Goal: Information Seeking & Learning: Learn about a topic

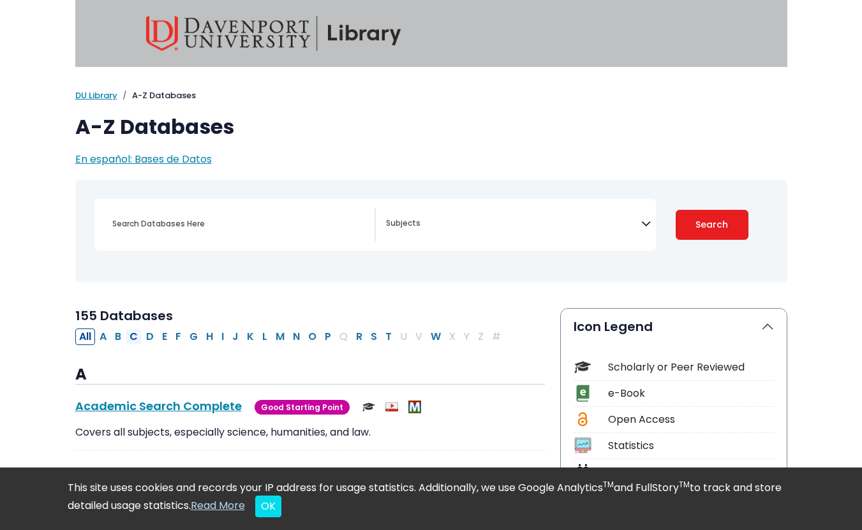
click at [133, 341] on button "C" at bounding box center [134, 337] width 16 height 17
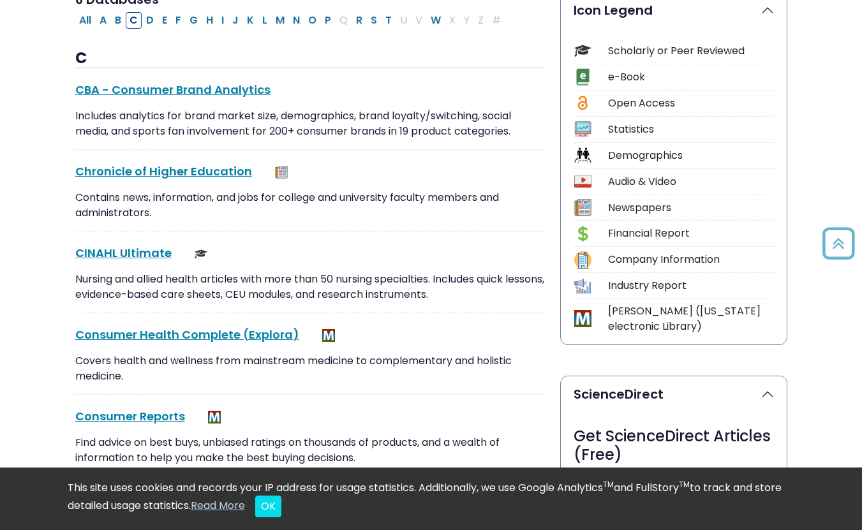
scroll to position [318, 0]
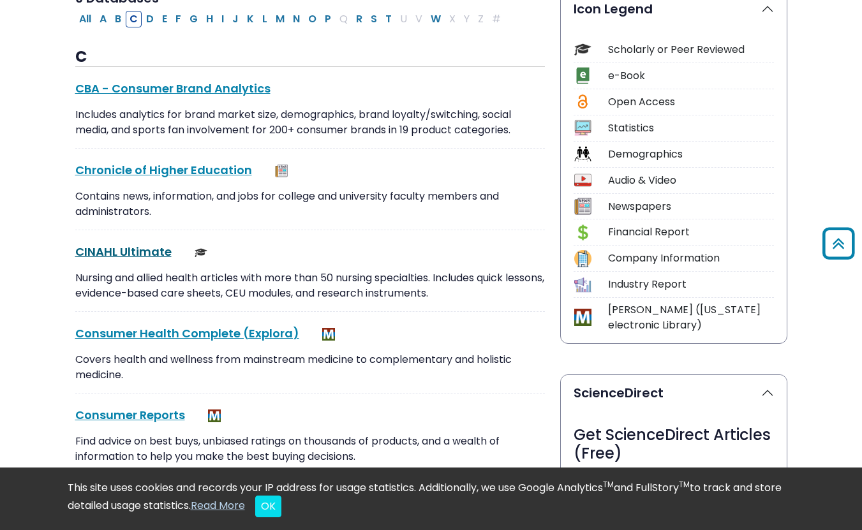
click at [147, 252] on link "CINAHL Ultimate This link opens in a new window" at bounding box center [123, 252] width 96 height 16
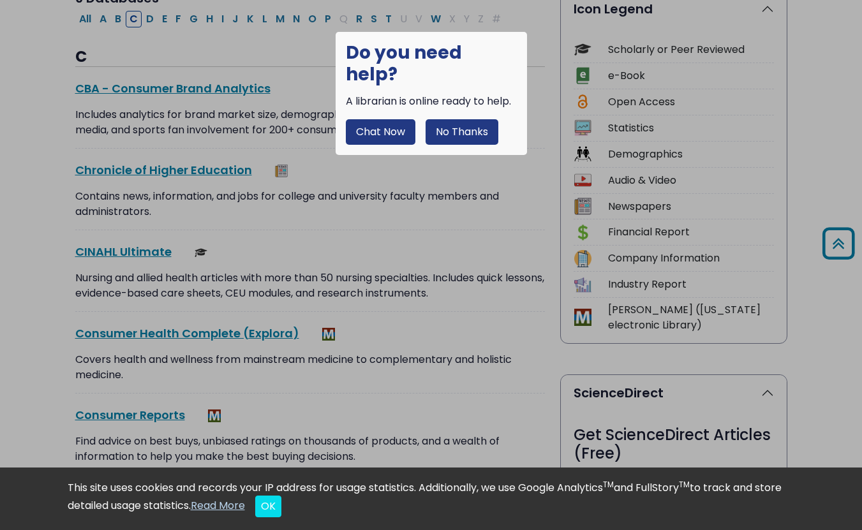
click at [471, 119] on button "No Thanks" at bounding box center [462, 132] width 73 height 26
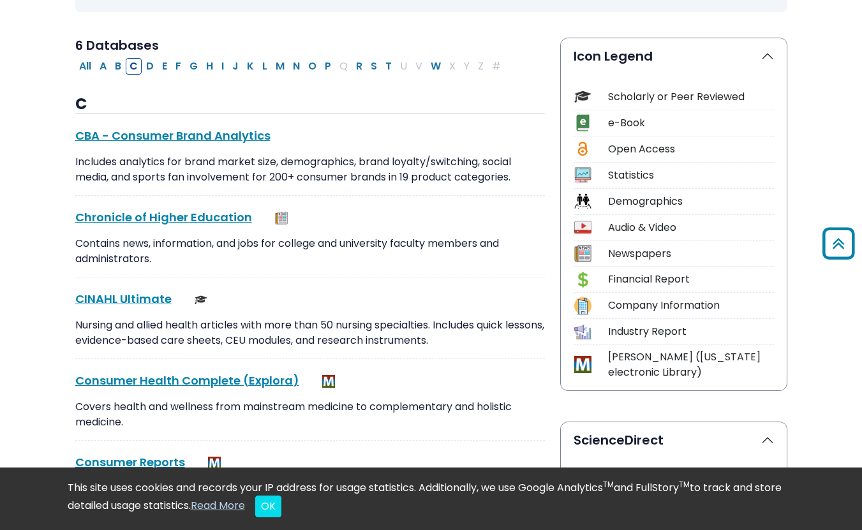
scroll to position [252, 0]
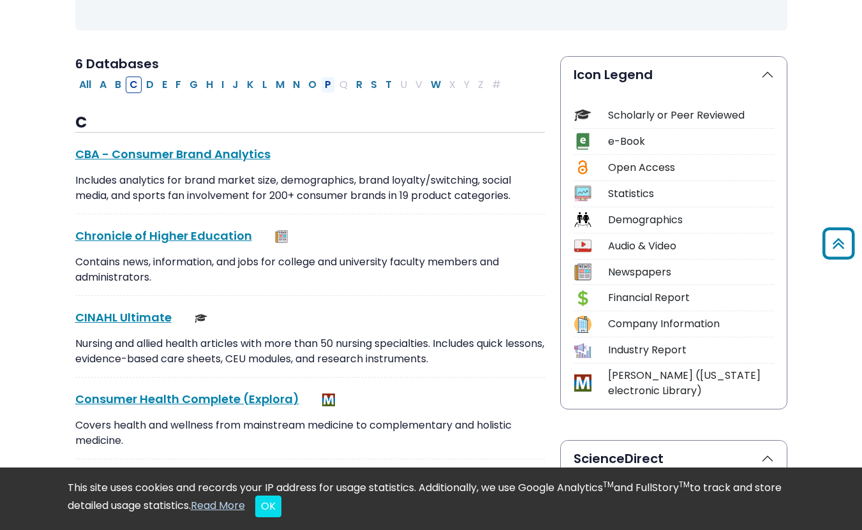
click at [329, 87] on button "P" at bounding box center [328, 85] width 14 height 17
select select "Database Subject Filter"
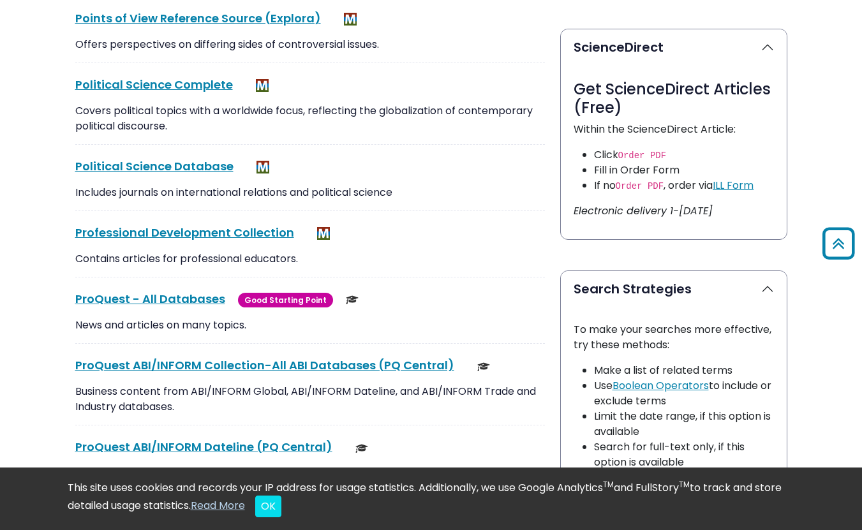
scroll to position [667, 0]
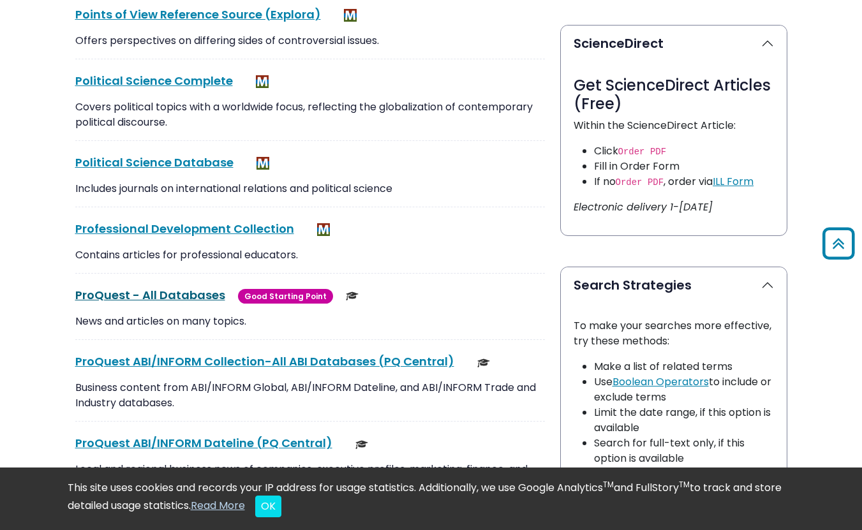
click at [151, 292] on link "ProQuest - All Databases This link opens in a new window" at bounding box center [150, 295] width 150 height 16
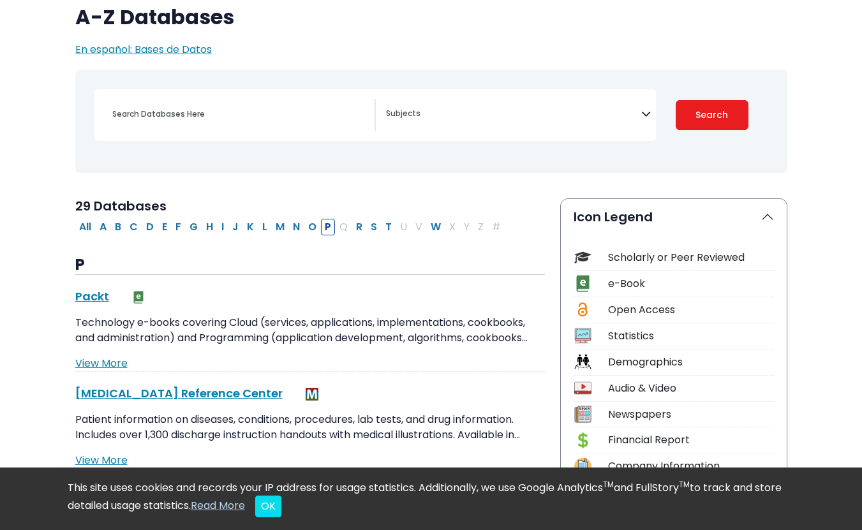
scroll to position [0, 0]
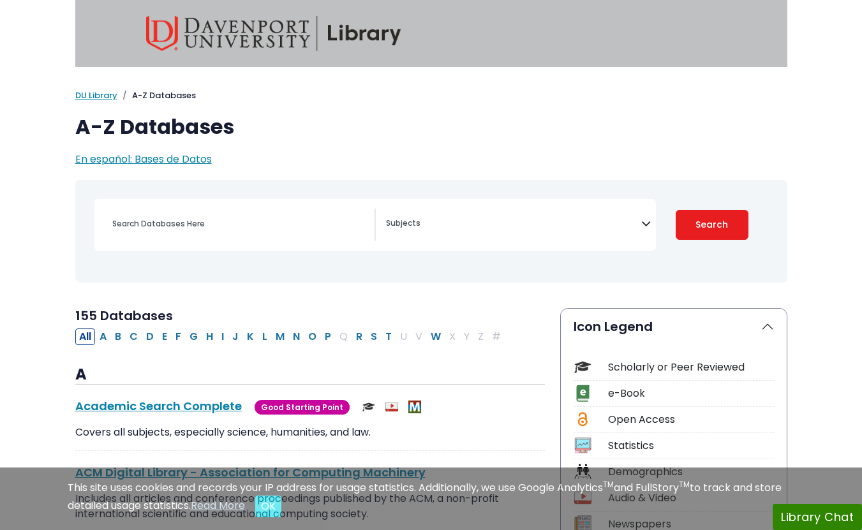
select select "Database Subject Filter"
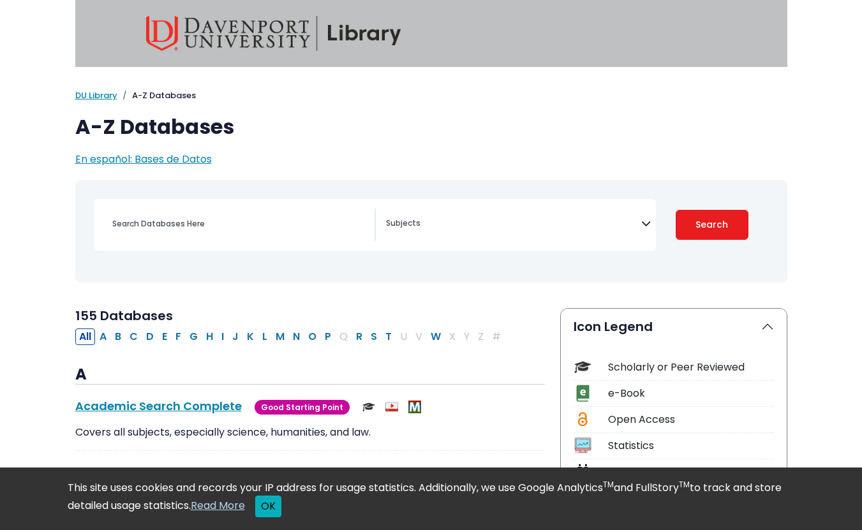
click at [281, 505] on button "OK" at bounding box center [268, 507] width 26 height 22
